Goal: Task Accomplishment & Management: Use online tool/utility

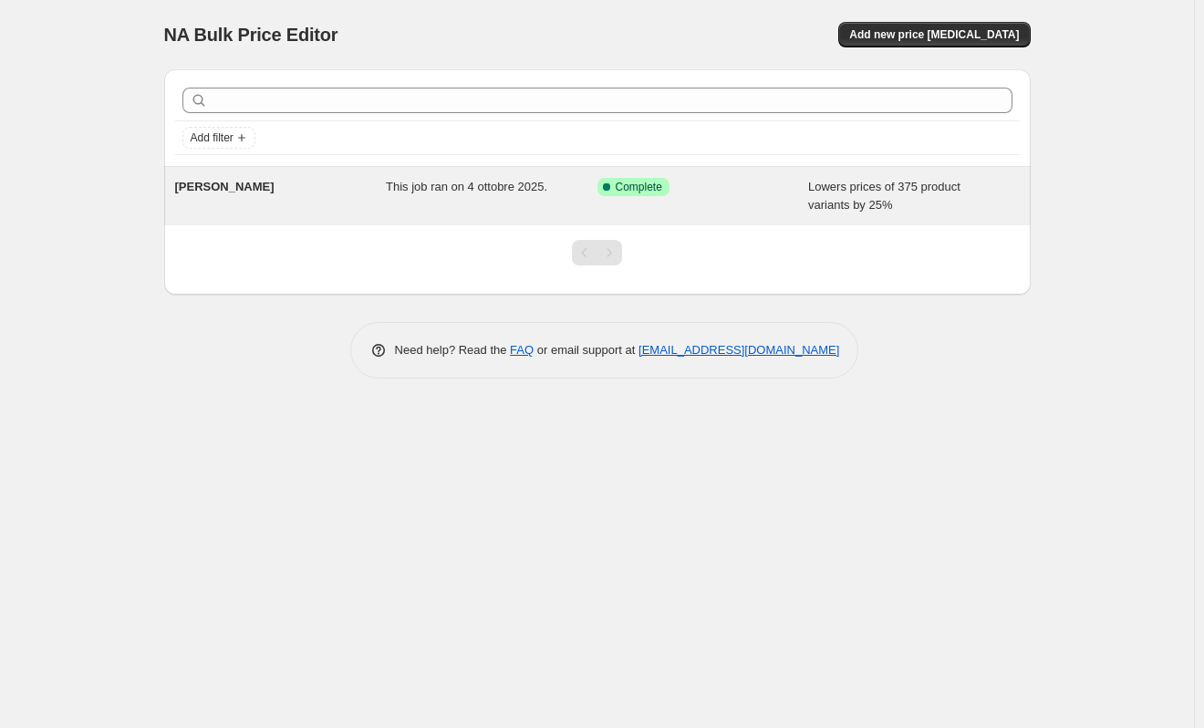
click at [269, 191] on span "BENVENUTO AUTUNNO" at bounding box center [224, 187] width 99 height 14
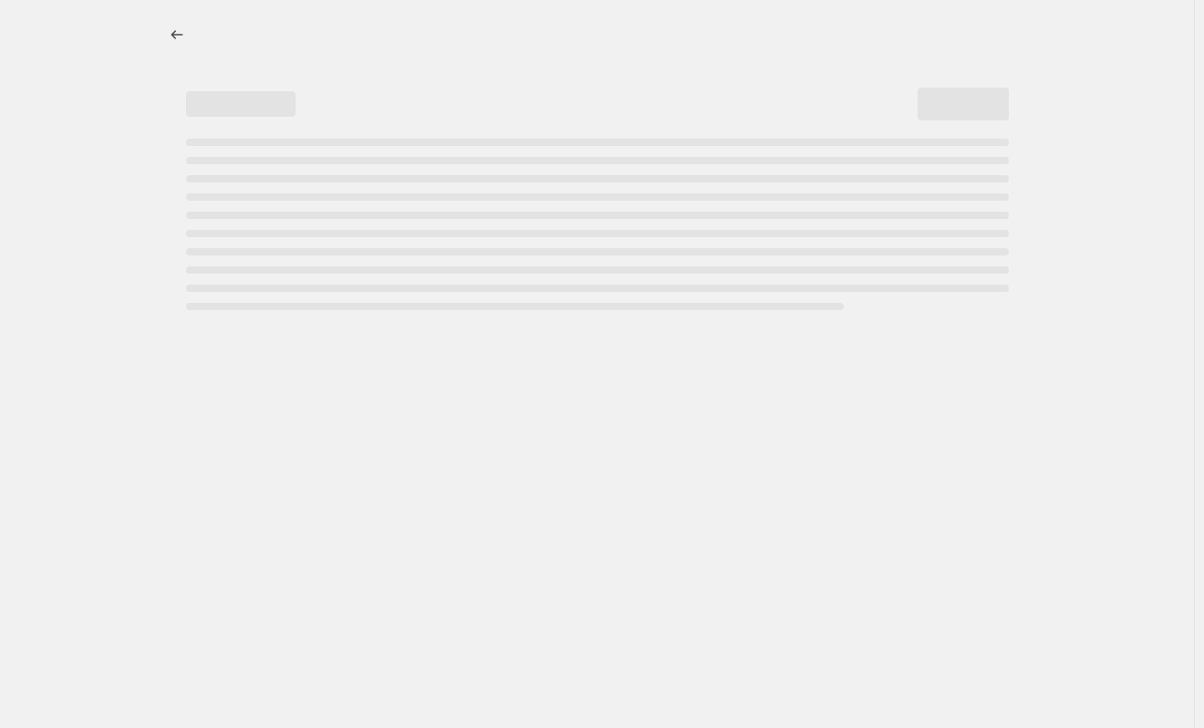
select select "percentage"
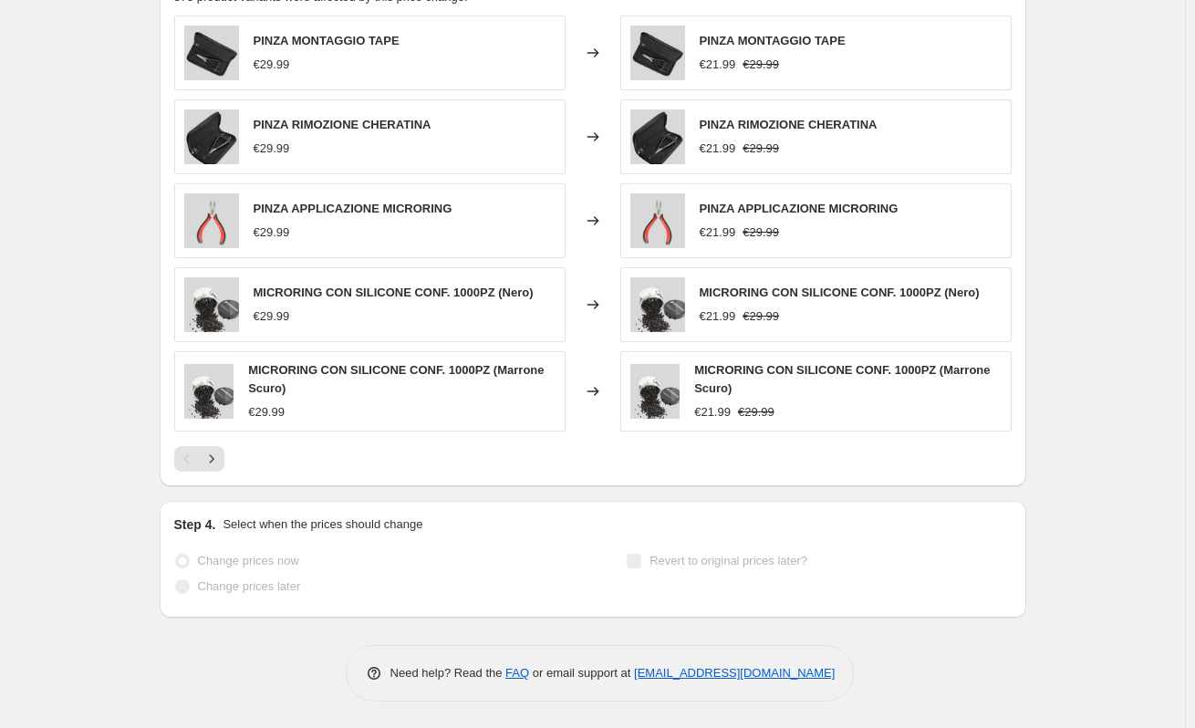
scroll to position [1235, 0]
click at [221, 452] on icon "Next" at bounding box center [212, 458] width 18 height 18
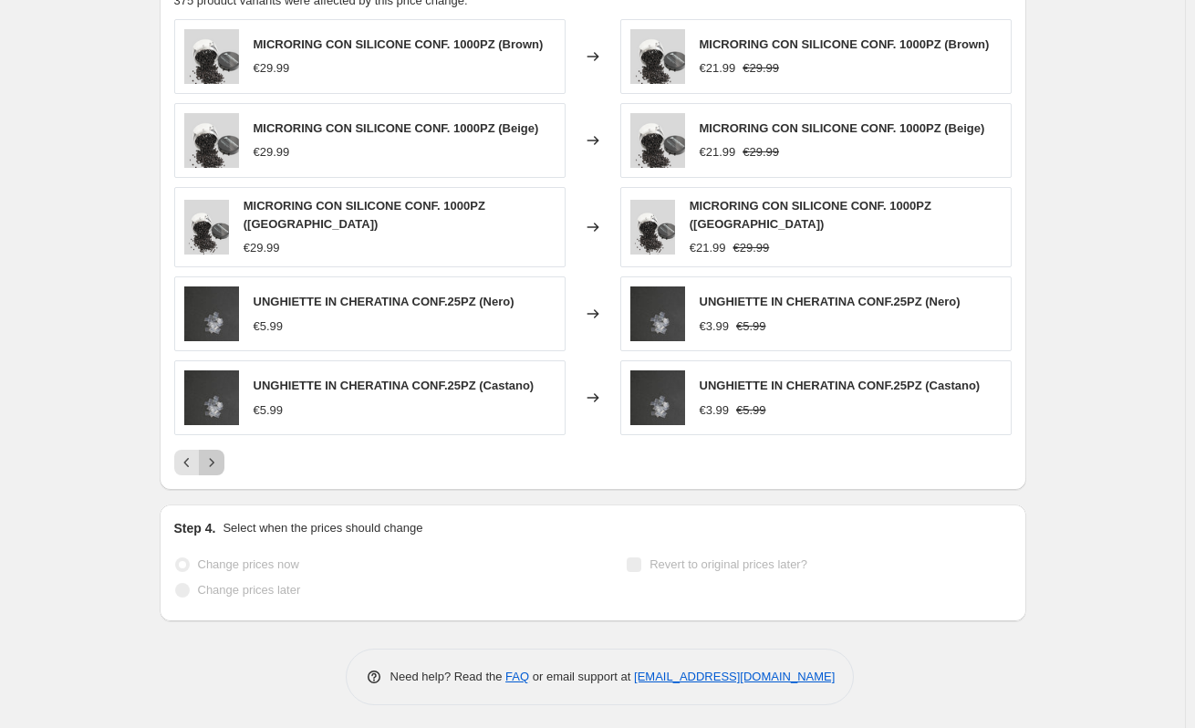
click at [221, 453] on icon "Next" at bounding box center [212, 462] width 18 height 18
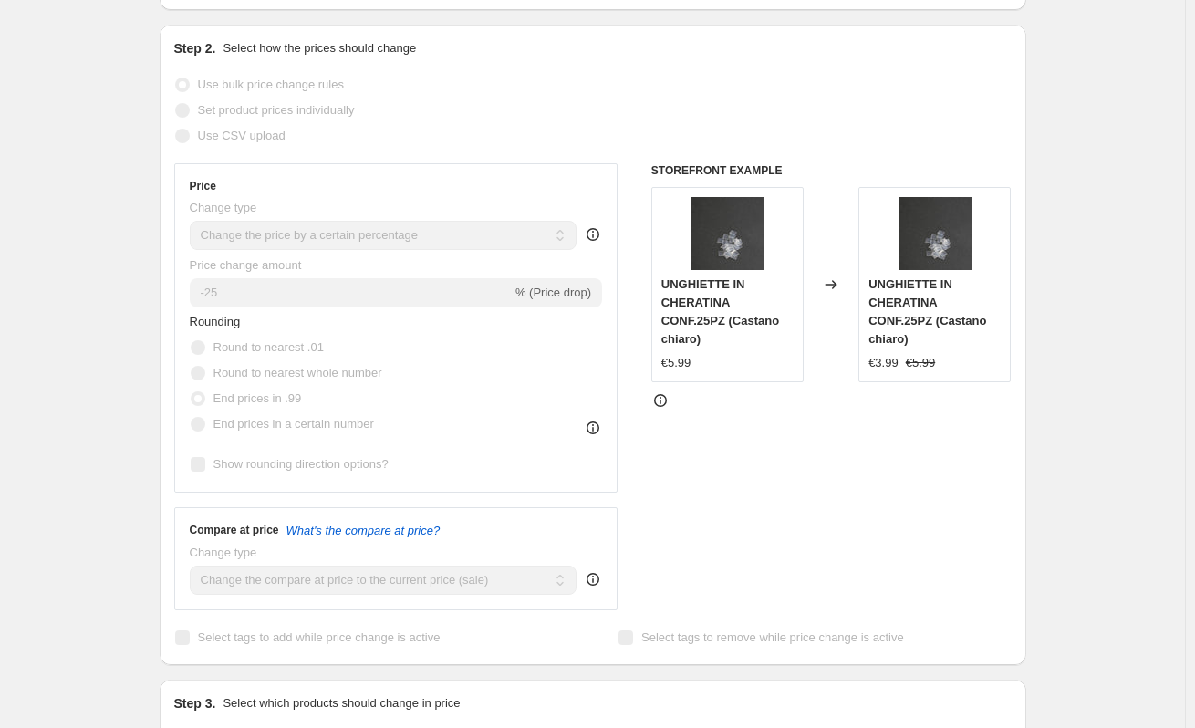
scroll to position [365, 0]
